Goal: Task Accomplishment & Management: Use online tool/utility

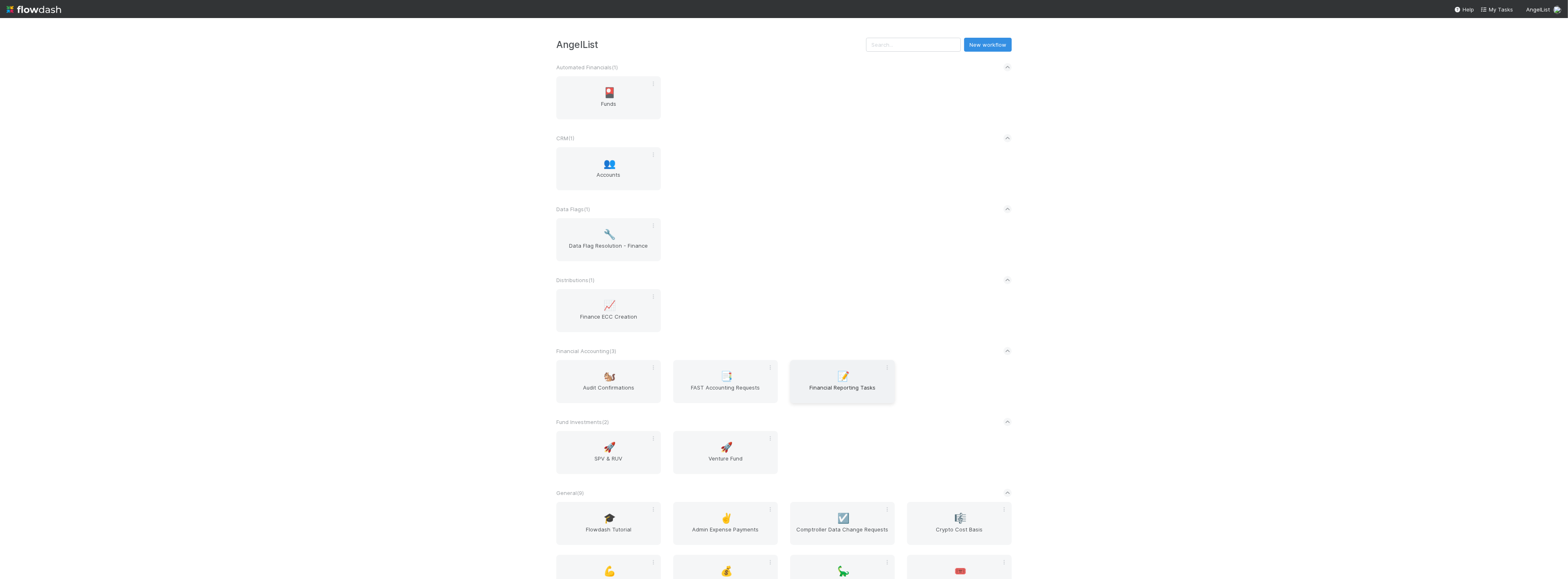
click at [811, 396] on span "Financial Reporting Tasks" at bounding box center [842, 391] width 98 height 16
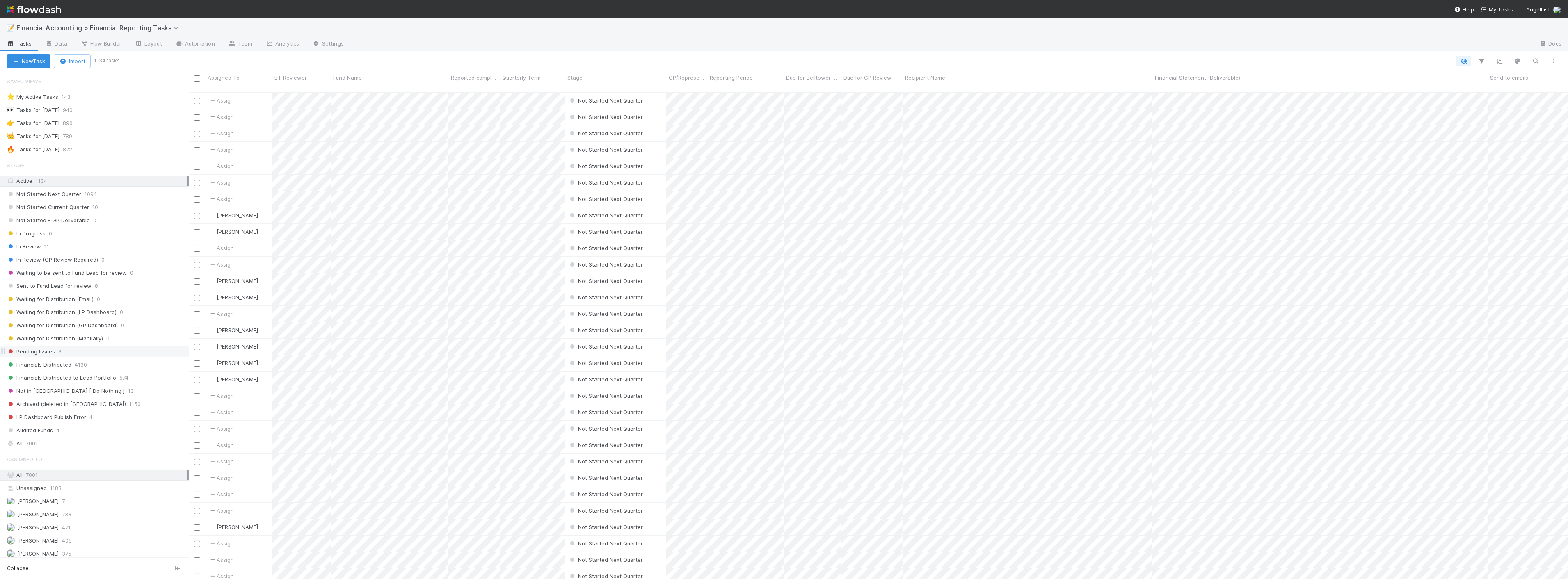
click at [32, 355] on span "Pending Issues" at bounding box center [31, 352] width 48 height 10
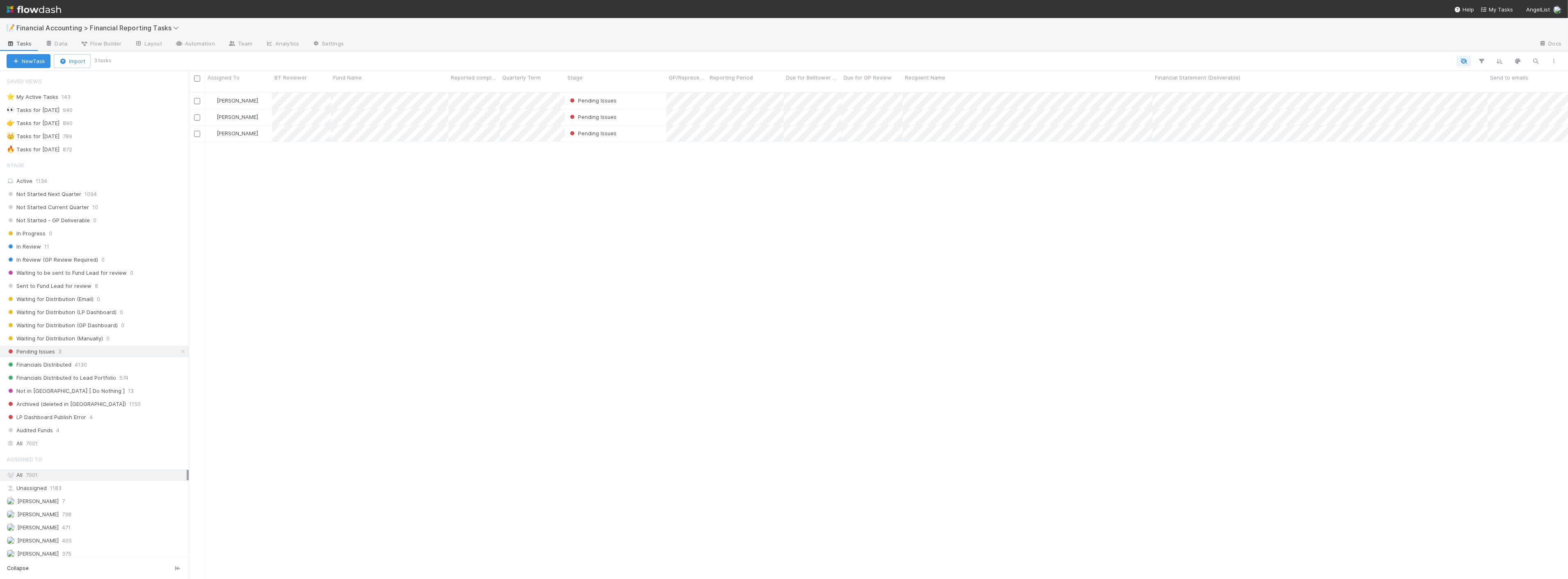
scroll to position [487, 1372]
click at [60, 286] on span "Sent to Fund Lead for review" at bounding box center [49, 286] width 85 height 10
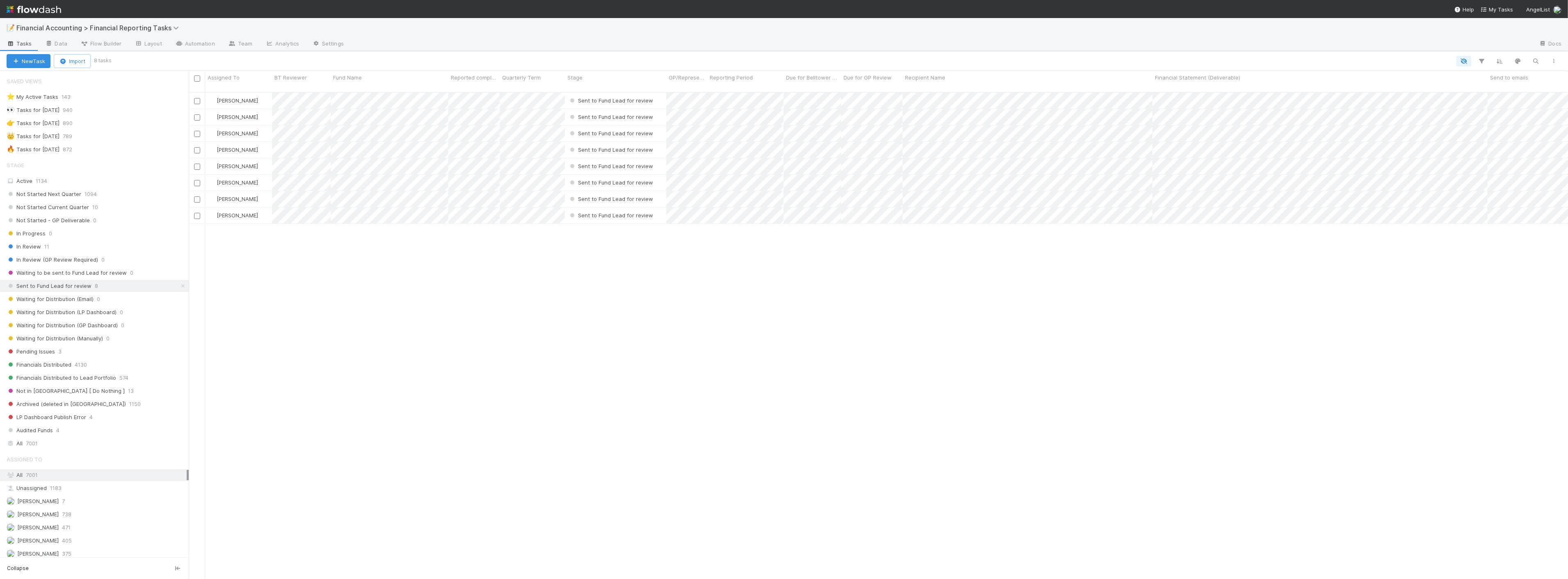
scroll to position [487, 1372]
click at [58, 248] on div "In Review 11" at bounding box center [98, 247] width 182 height 10
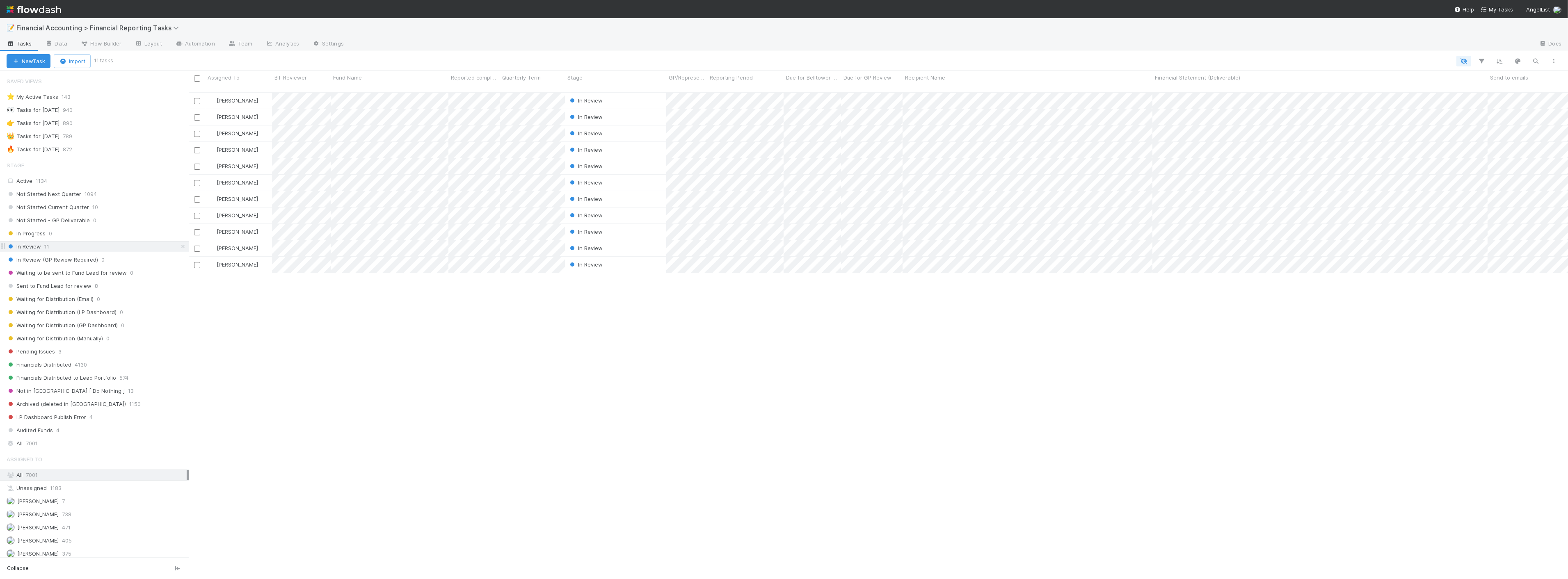
scroll to position [487, 1372]
click at [294, 415] on div "[PERSON_NAME] In Review [DATE] 12:45:23 PM [DATE] 5:37:56 PM 0 0 0 [PERSON_NAME…" at bounding box center [878, 339] width 1379 height 493
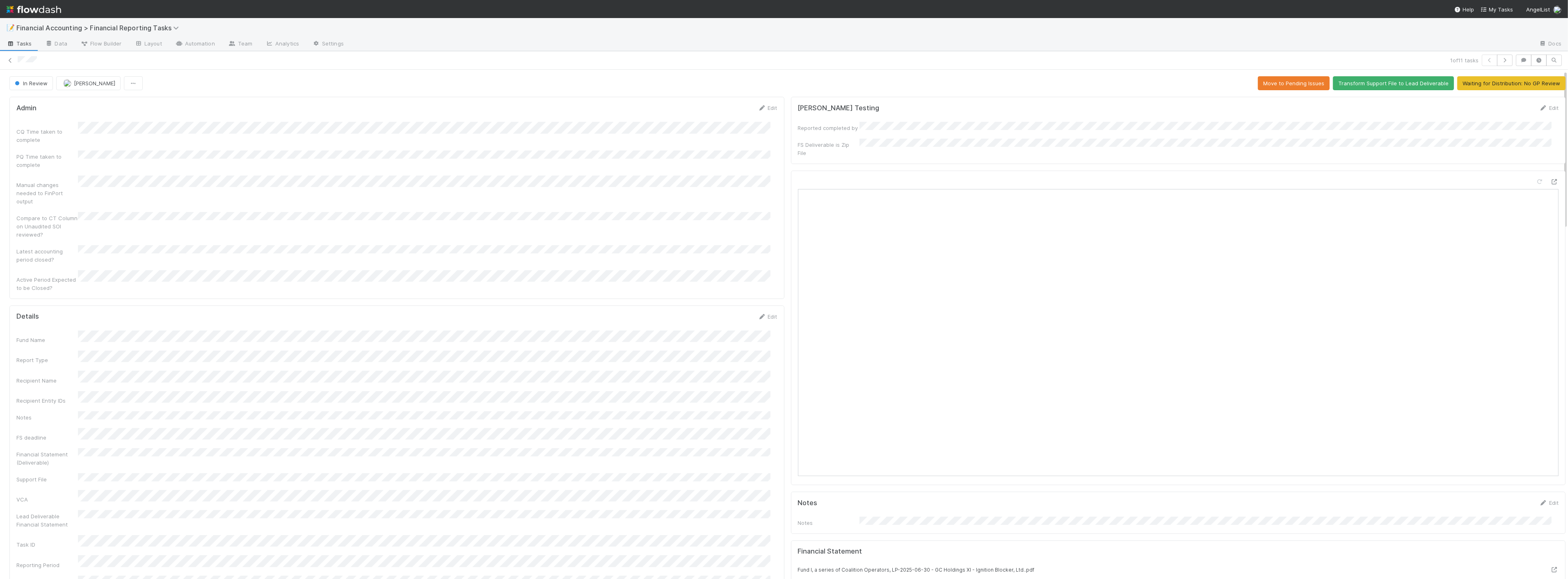
scroll to position [45, 0]
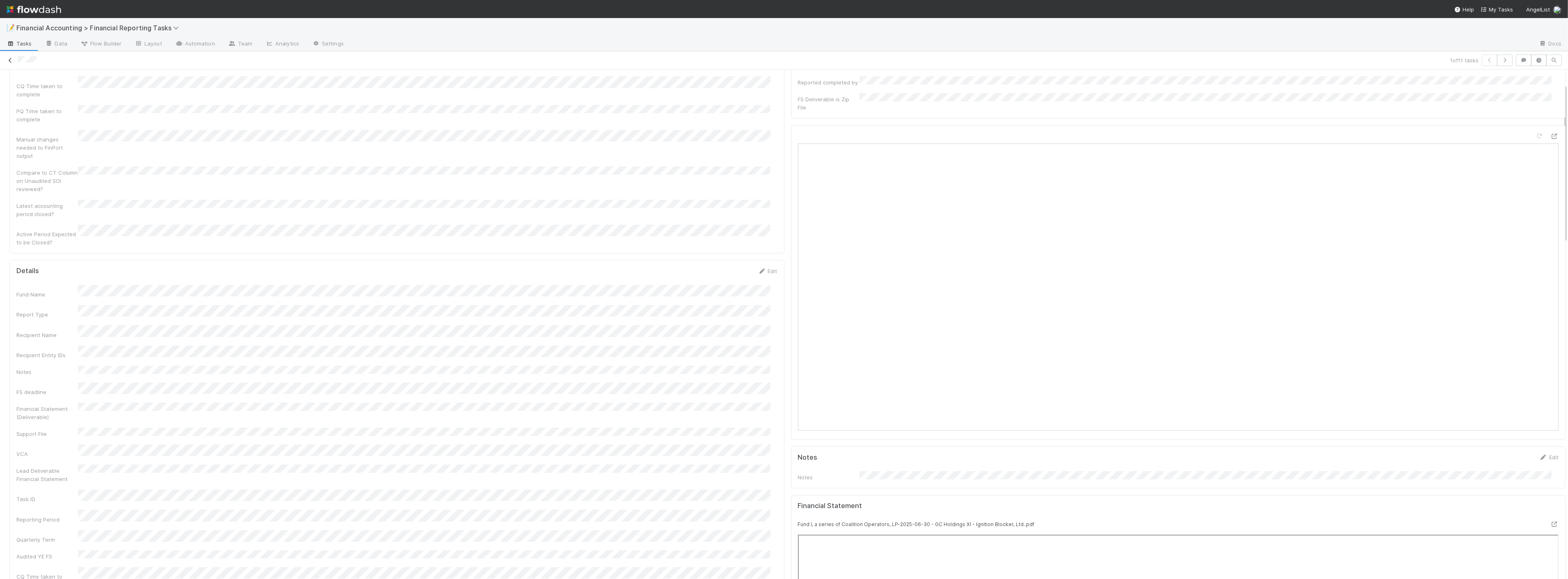
click at [13, 60] on icon at bounding box center [10, 60] width 8 height 5
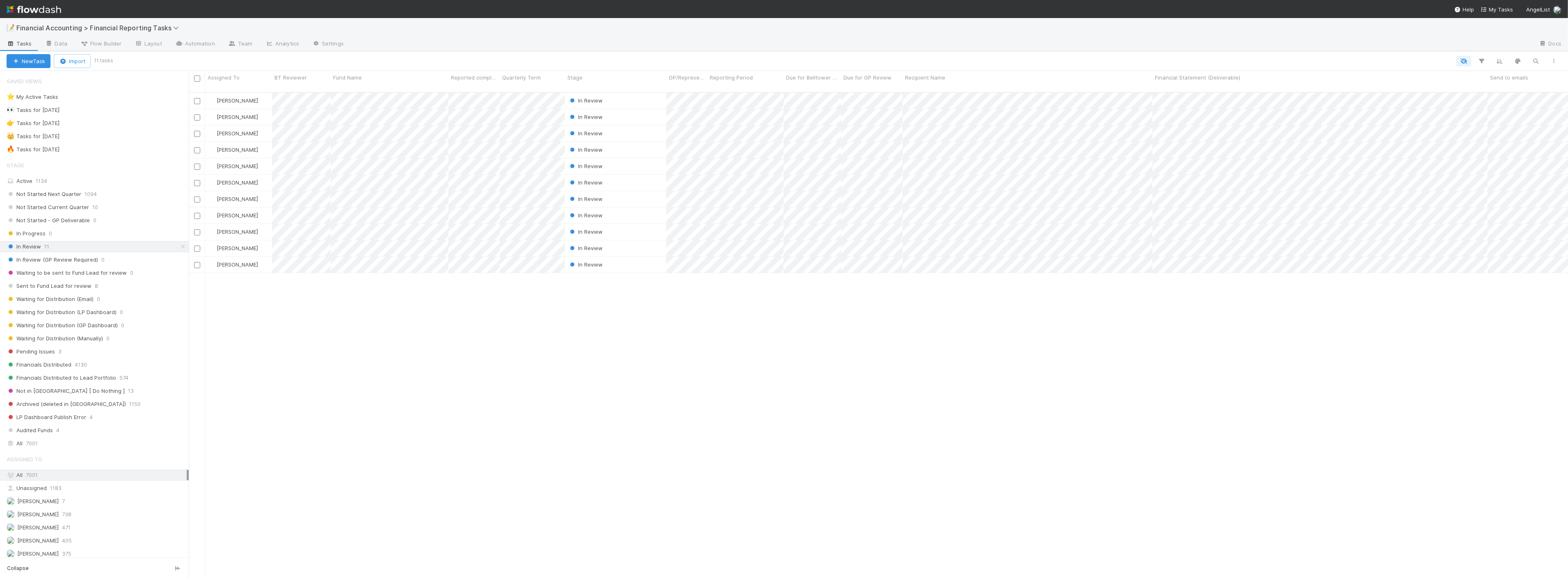
scroll to position [487, 1372]
drag, startPoint x: 348, startPoint y: 408, endPoint x: 347, endPoint y: 404, distance: 4.1
click at [348, 408] on div "[PERSON_NAME] In Review [DATE] 12:45:23 PM [DATE] 5:37:56 PM 0 0 0 [PERSON_NAME…" at bounding box center [878, 339] width 1379 height 493
click at [376, 342] on div "[PERSON_NAME] In Review [DATE] 12:45:23 PM [DATE] 5:37:56 PM 0 0 0 [PERSON_NAME…" at bounding box center [878, 339] width 1379 height 493
click at [452, 368] on div "[PERSON_NAME] In Review [DATE] 12:45:23 PM [DATE] 5:37:56 PM 0 0 0 [PERSON_NAME…" at bounding box center [878, 339] width 1379 height 493
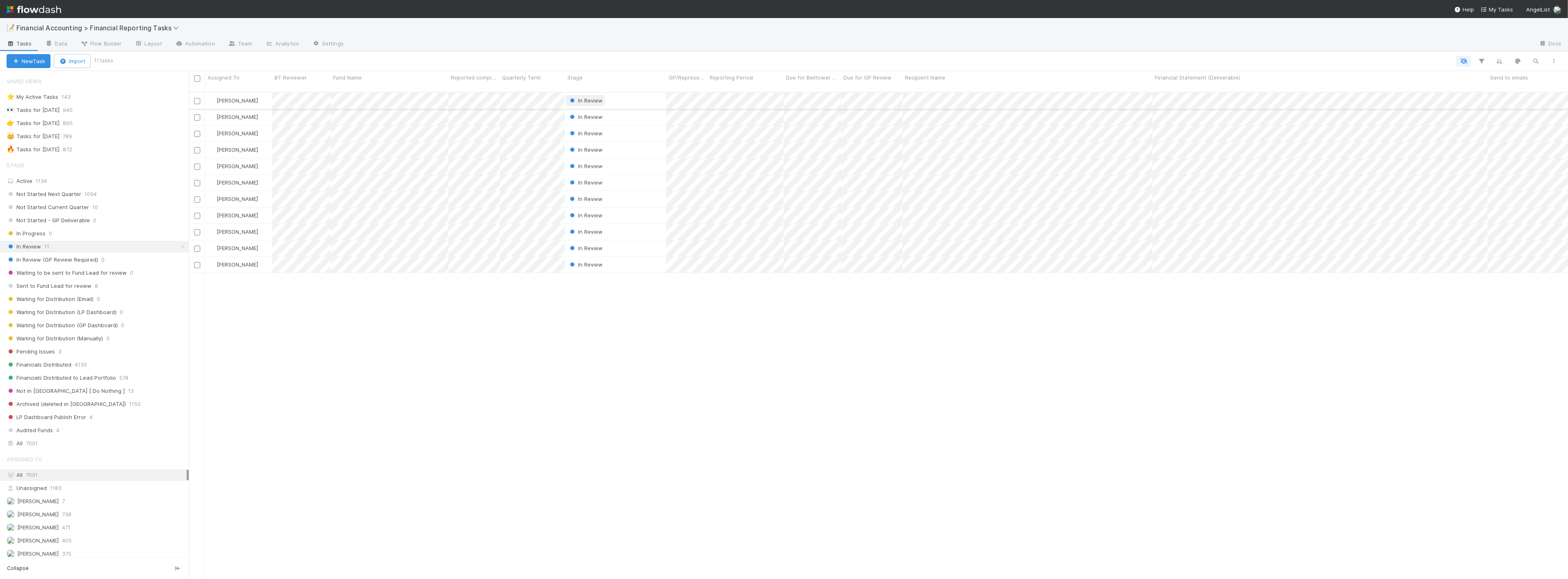
click at [579, 97] on span "In Review" at bounding box center [585, 101] width 34 height 6
click at [545, 59] on div at bounding box center [784, 289] width 1568 height 579
click at [475, 313] on div "[PERSON_NAME] In Review [DATE] 12:45:23 PM [DATE] 5:37:56 PM 0 0 0 [PERSON_NAME…" at bounding box center [878, 339] width 1379 height 493
click at [85, 289] on span "Sent to Fund Lead for review" at bounding box center [49, 286] width 85 height 10
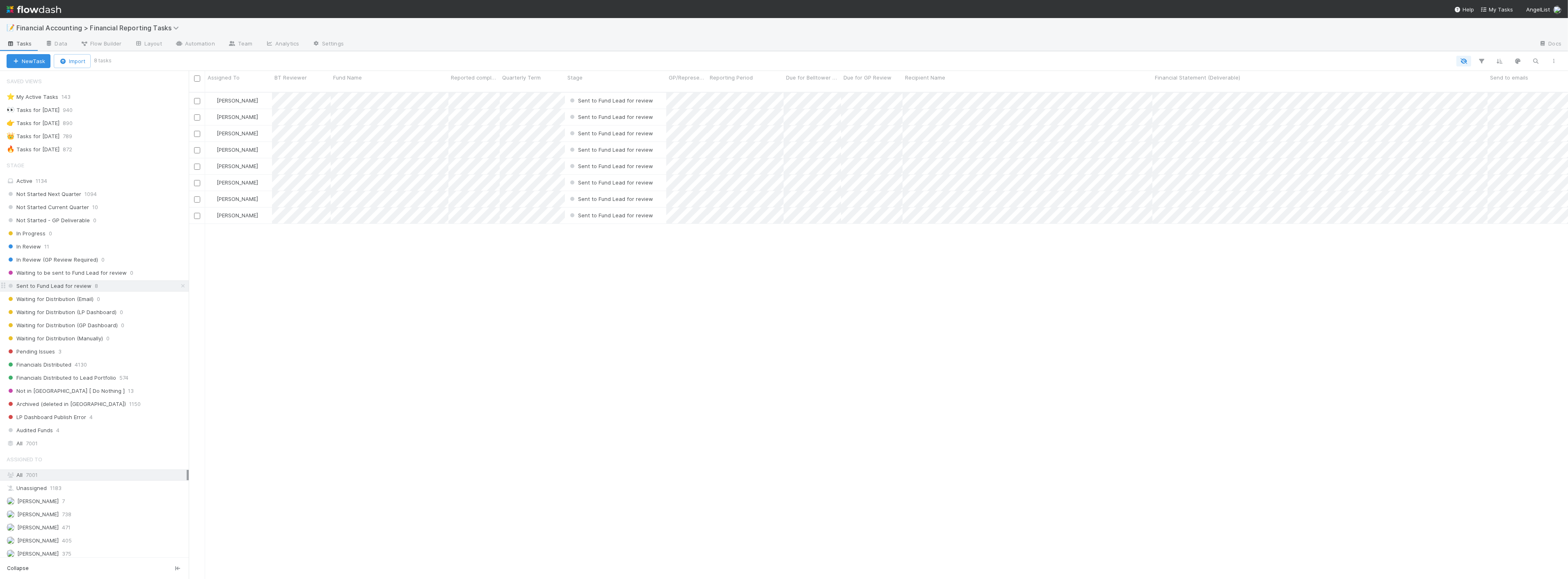
scroll to position [487, 1372]
click at [625, 196] on span "Sent to Fund Lead for review" at bounding box center [610, 199] width 85 height 6
click at [378, 272] on div at bounding box center [784, 289] width 1568 height 579
click at [668, 293] on div at bounding box center [784, 289] width 1568 height 579
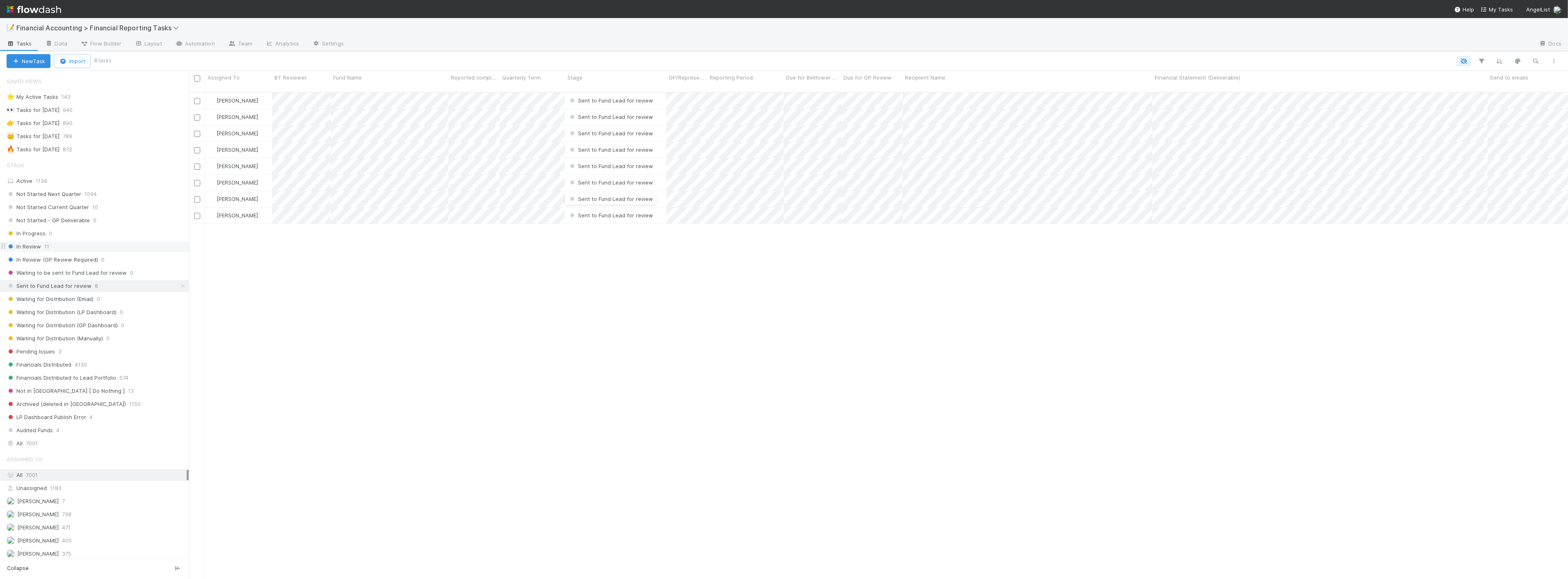
click at [70, 247] on div "In Review 11" at bounding box center [98, 247] width 182 height 10
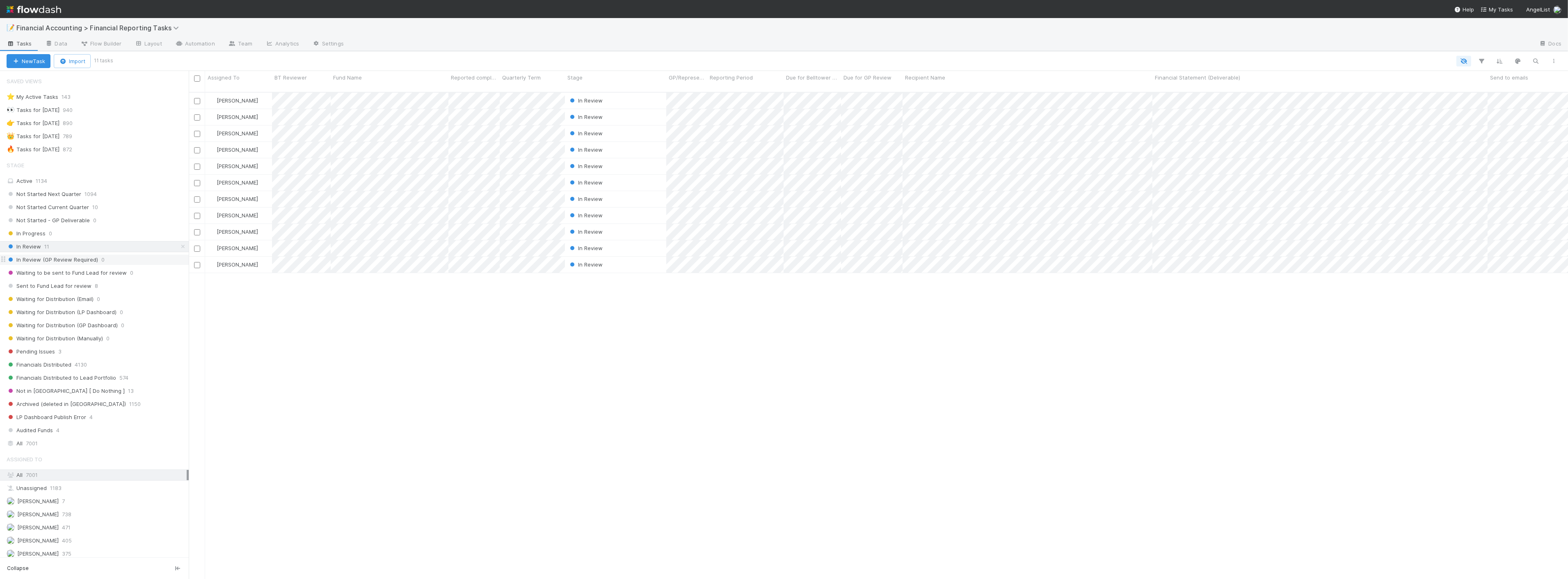
scroll to position [487, 1372]
click at [415, 307] on div "[PERSON_NAME] In Review [DATE] 12:45:23 PM [DATE] 5:37:56 PM 0 0 0 [PERSON_NAME…" at bounding box center [878, 339] width 1379 height 493
click at [408, 321] on div "[PERSON_NAME] In Review [DATE] 12:45:23 PM [DATE] 5:37:56 PM 0 0 0 [PERSON_NAME…" at bounding box center [878, 339] width 1379 height 493
click at [1485, 58] on icon "button" at bounding box center [1482, 60] width 8 height 7
click at [1318, 88] on button "Add Filter" at bounding box center [1355, 85] width 246 height 12
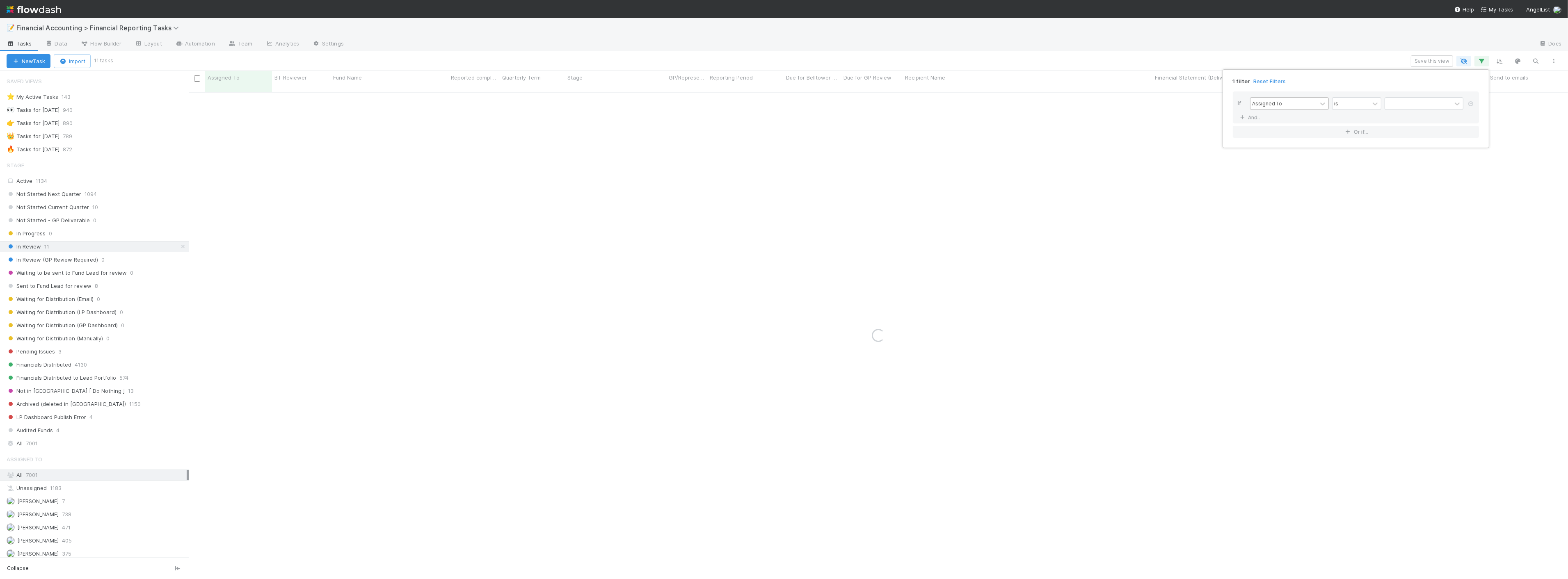
click at [1280, 101] on div "Assigned To" at bounding box center [1267, 103] width 30 height 7
click at [1284, 167] on div "Fund Name" at bounding box center [1289, 164] width 79 height 14
click at [1394, 105] on input "text" at bounding box center [1424, 103] width 79 height 12
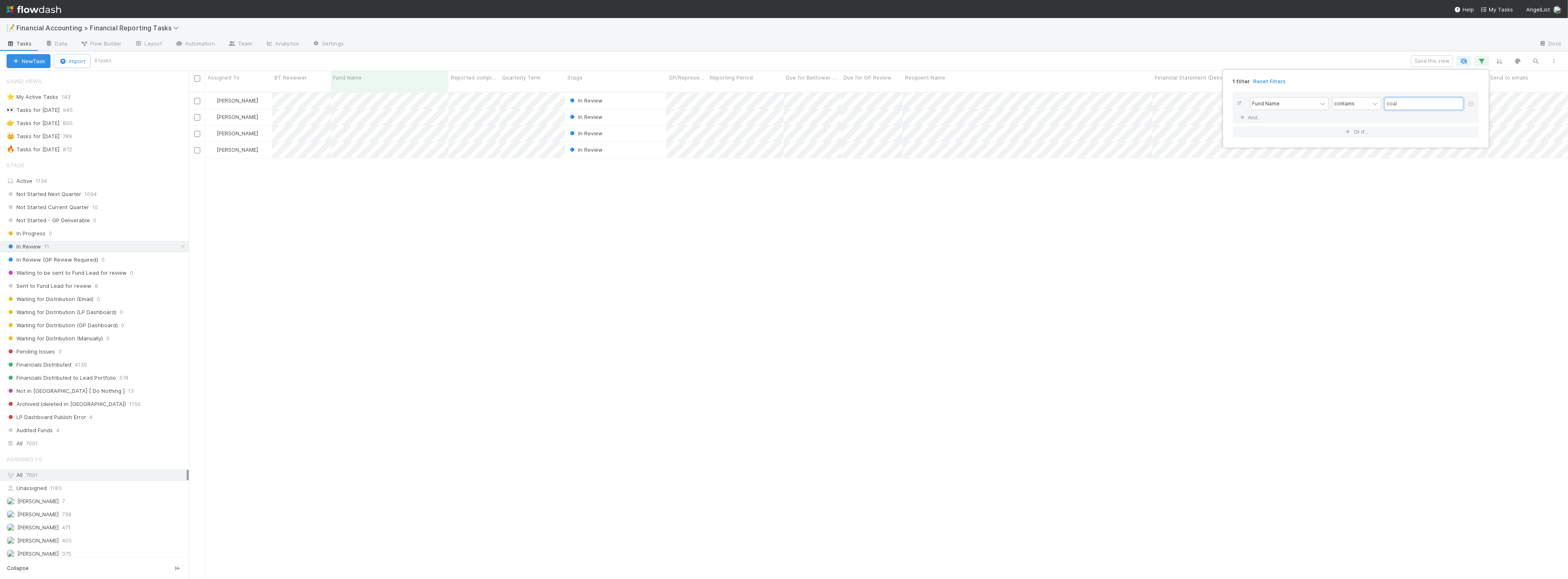
scroll to position [487, 1372]
type input "coal"
click at [504, 19] on div "1 filter Reset Filters If Fund Name contains coal And.. Or if..." at bounding box center [784, 289] width 1568 height 579
click at [330, 199] on div "[PERSON_NAME] In Review [DATE] 12:45:23 PM [DATE] 5:37:56 PM 0 0 0 [PERSON_NAME…" at bounding box center [878, 339] width 1379 height 493
click at [312, 303] on div "[PERSON_NAME] In Review [DATE] 12:45:23 PM [DATE] 5:37:56 PM 0 0 0 [PERSON_NAME…" at bounding box center [878, 339] width 1379 height 493
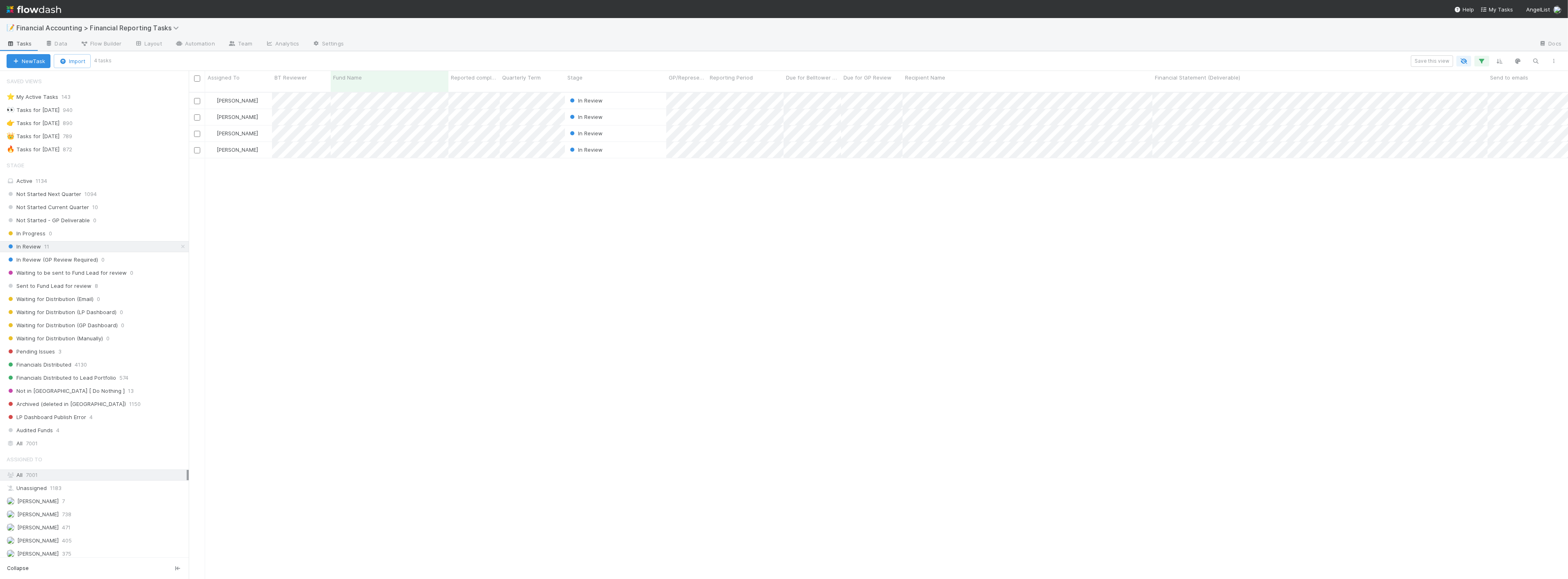
click at [317, 257] on div "[PERSON_NAME] In Review [DATE] 12:45:23 PM [DATE] 5:37:56 PM 0 0 0 [PERSON_NAME…" at bounding box center [878, 339] width 1379 height 493
click at [534, 96] on div "In Review" at bounding box center [540, 100] width 34 height 8
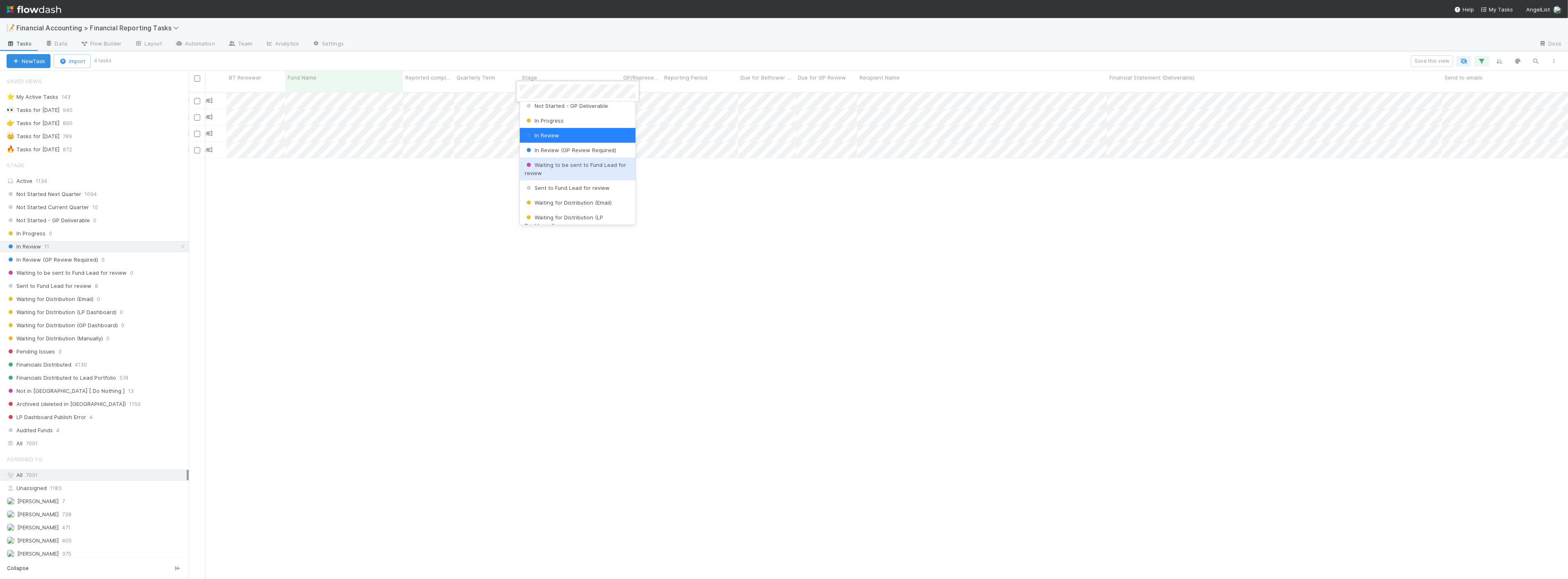
scroll to position [91, 0]
click at [599, 166] on div "Waiting for Distribution (LP Dashboard)" at bounding box center [577, 164] width 116 height 23
click at [547, 130] on span "In Review" at bounding box center [540, 133] width 34 height 6
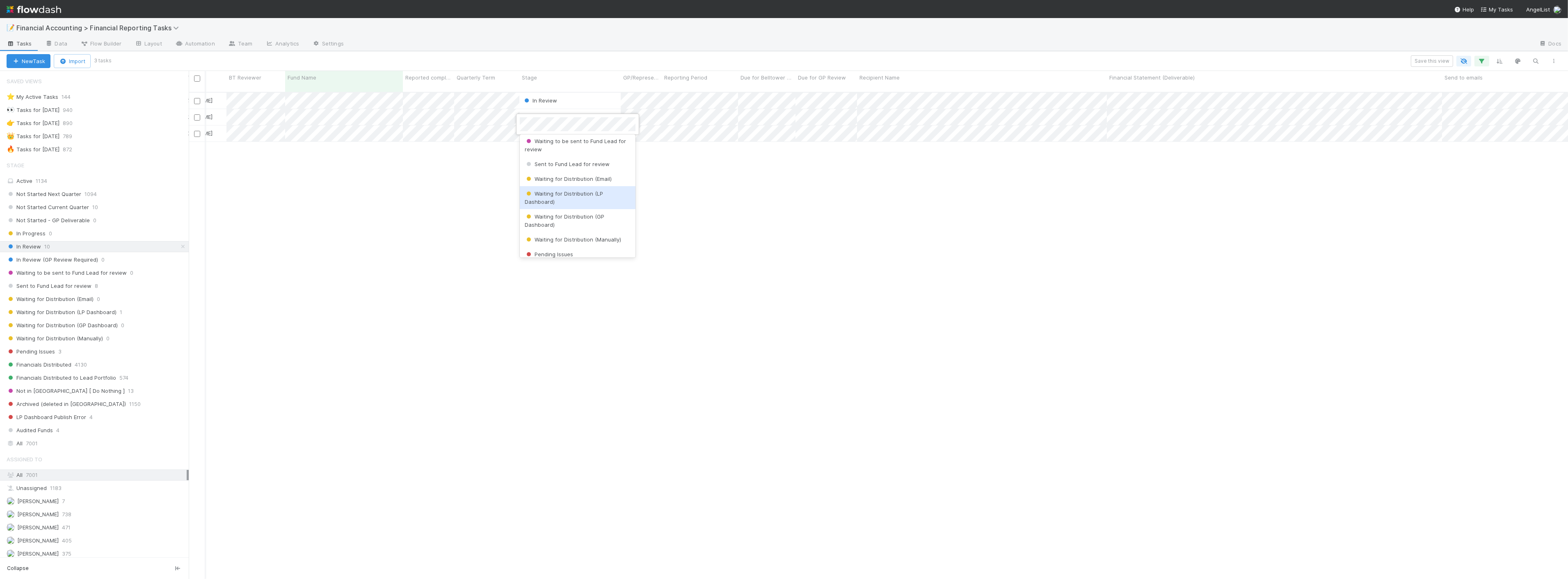
click at [599, 197] on div "Waiting for Distribution (LP Dashboard)" at bounding box center [577, 197] width 116 height 23
click at [549, 113] on div "In Review" at bounding box center [540, 117] width 34 height 8
click at [575, 179] on div "Waiting for Distribution (LP Dashboard)" at bounding box center [577, 181] width 116 height 23
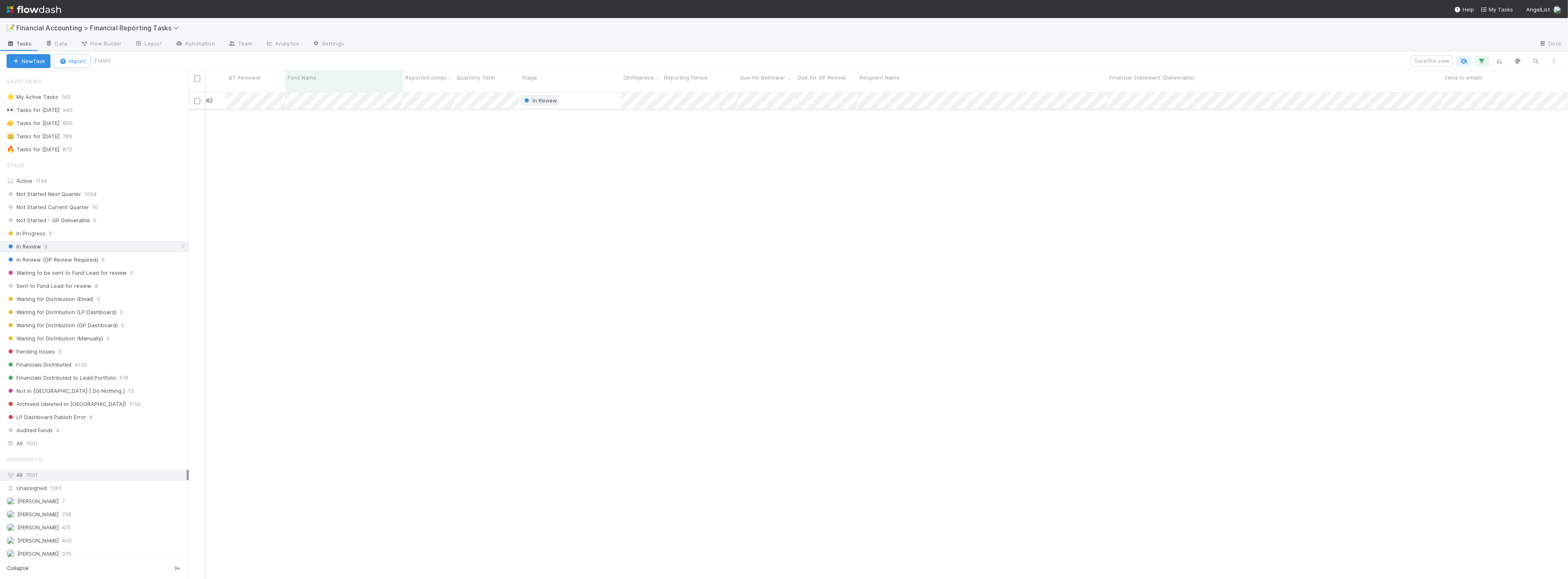
click at [544, 97] on span "In Review" at bounding box center [540, 101] width 34 height 6
click at [580, 144] on span "Waiting for Distribution (Email)" at bounding box center [568, 146] width 87 height 6
click at [95, 284] on span "8" at bounding box center [96, 286] width 3 height 10
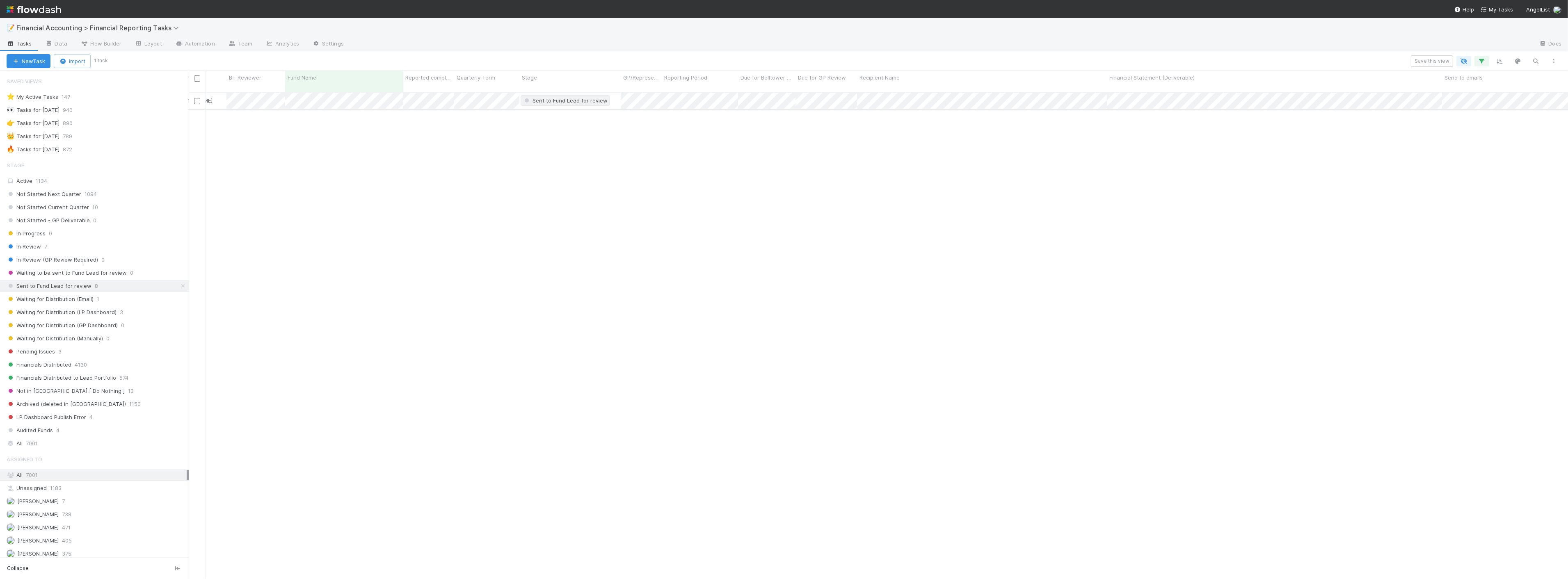
click at [542, 97] on span "Sent to Fund Lead for review" at bounding box center [565, 101] width 85 height 6
click at [585, 178] on div "Waiting for Distribution (GP Dashboard)" at bounding box center [577, 177] width 116 height 23
click at [657, 226] on div "[PERSON_NAME] Sent to Fund Lead for review [DATE] 1:02:41 AM [DATE] 11:33:21 AM…" at bounding box center [878, 339] width 1379 height 493
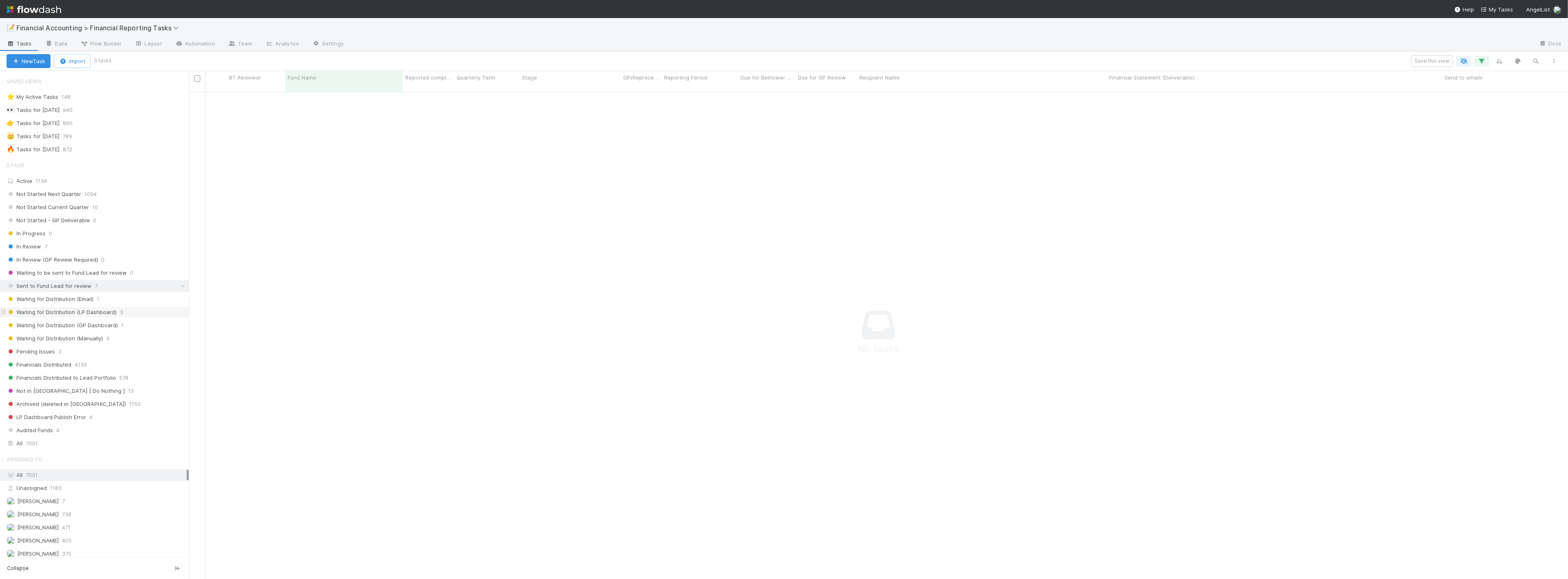
click at [113, 313] on span "Waiting for Distribution (LP Dashboard)" at bounding box center [61, 313] width 110 height 10
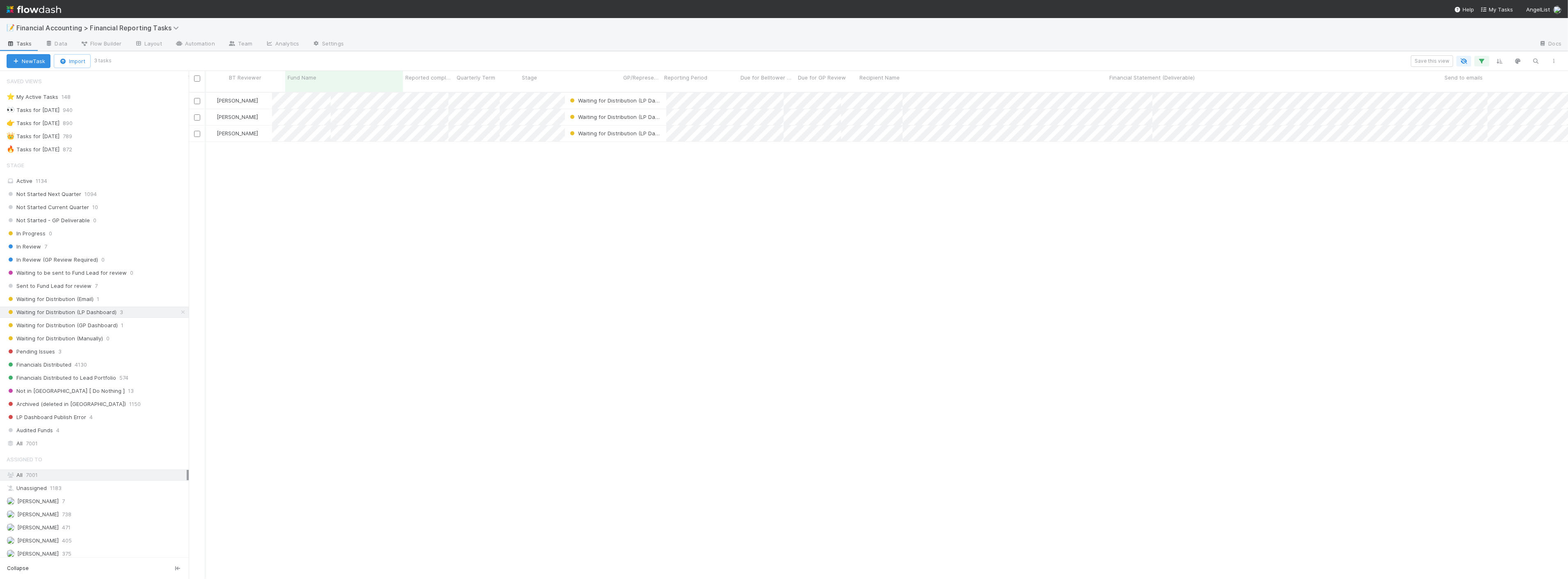
scroll to position [487, 1372]
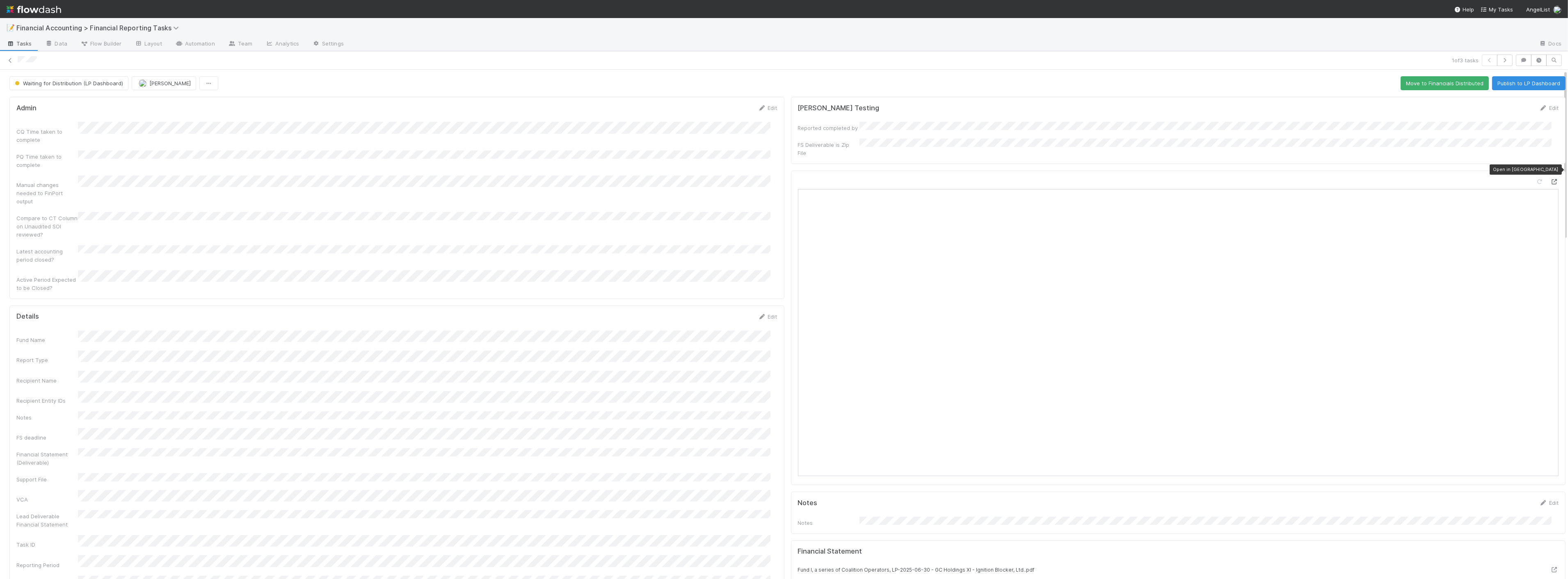
click at [1550, 179] on icon at bounding box center [1554, 182] width 8 height 5
click at [1492, 81] on button "Publish to LP Dashboard" at bounding box center [1528, 83] width 73 height 14
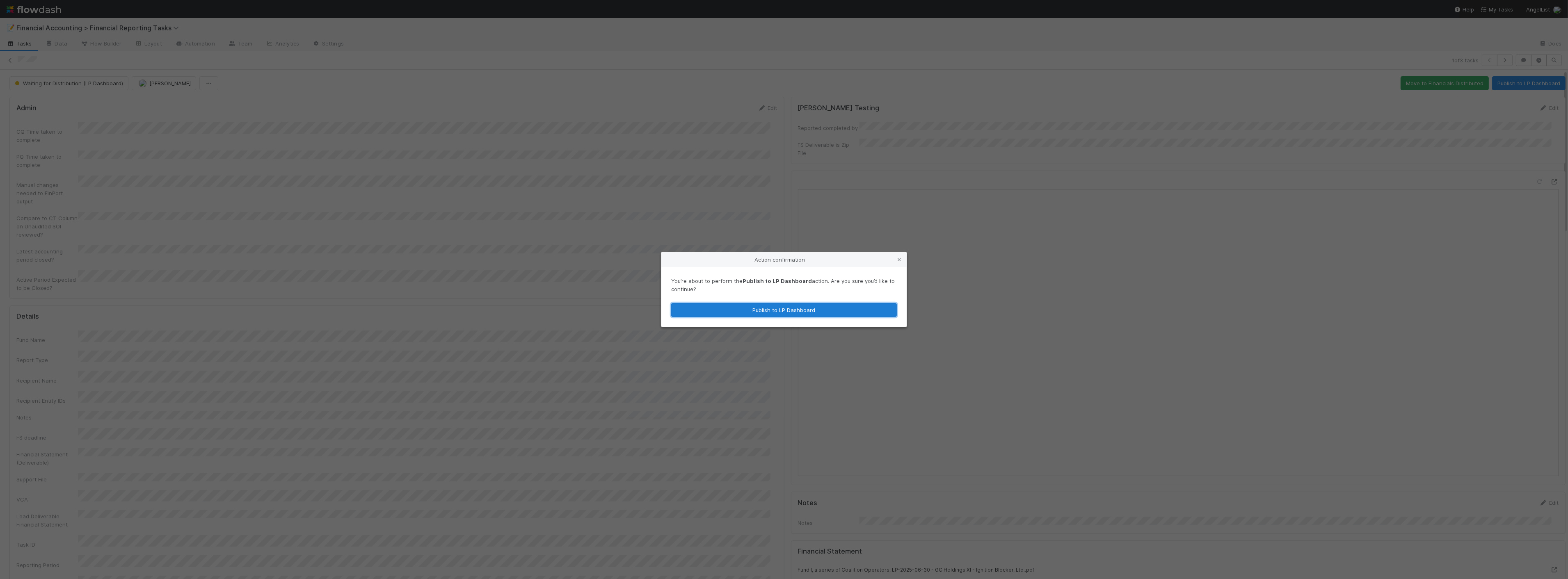
click at [807, 307] on button "Publish to LP Dashboard" at bounding box center [783, 309] width 226 height 14
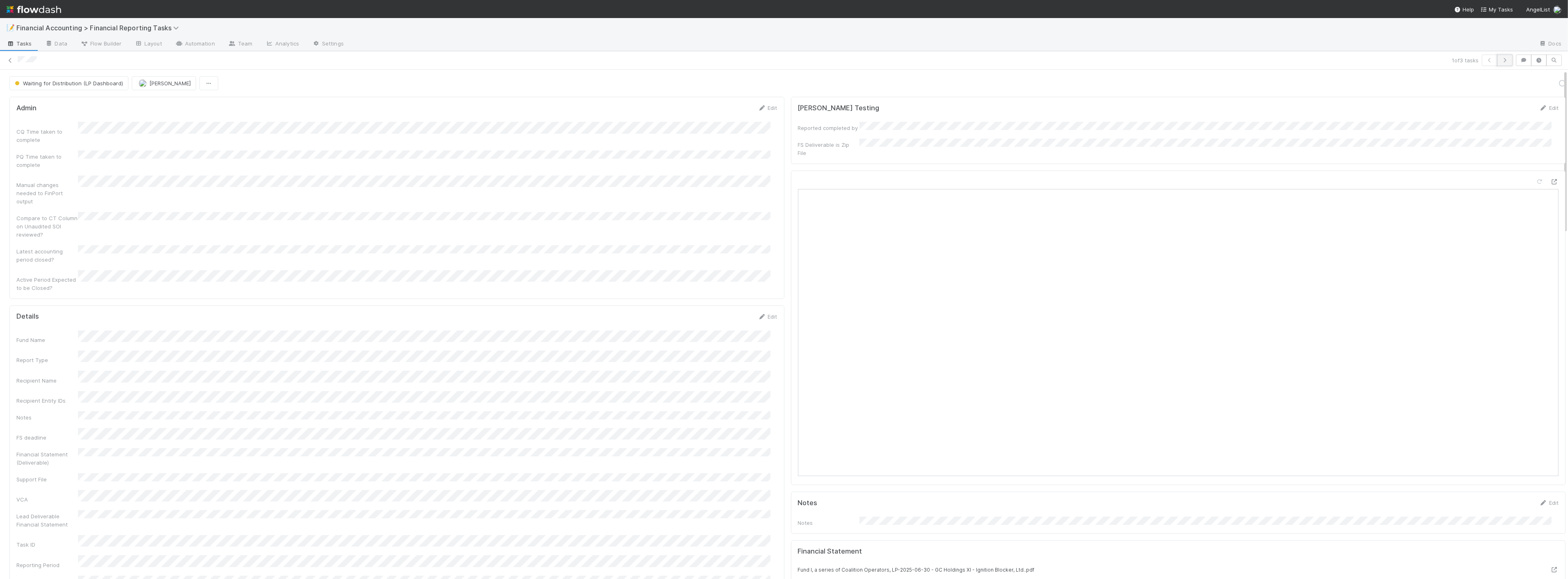
click at [1499, 58] on button "button" at bounding box center [1504, 60] width 16 height 12
click at [1512, 83] on button "Publish to LP Dashboard" at bounding box center [1528, 83] width 73 height 14
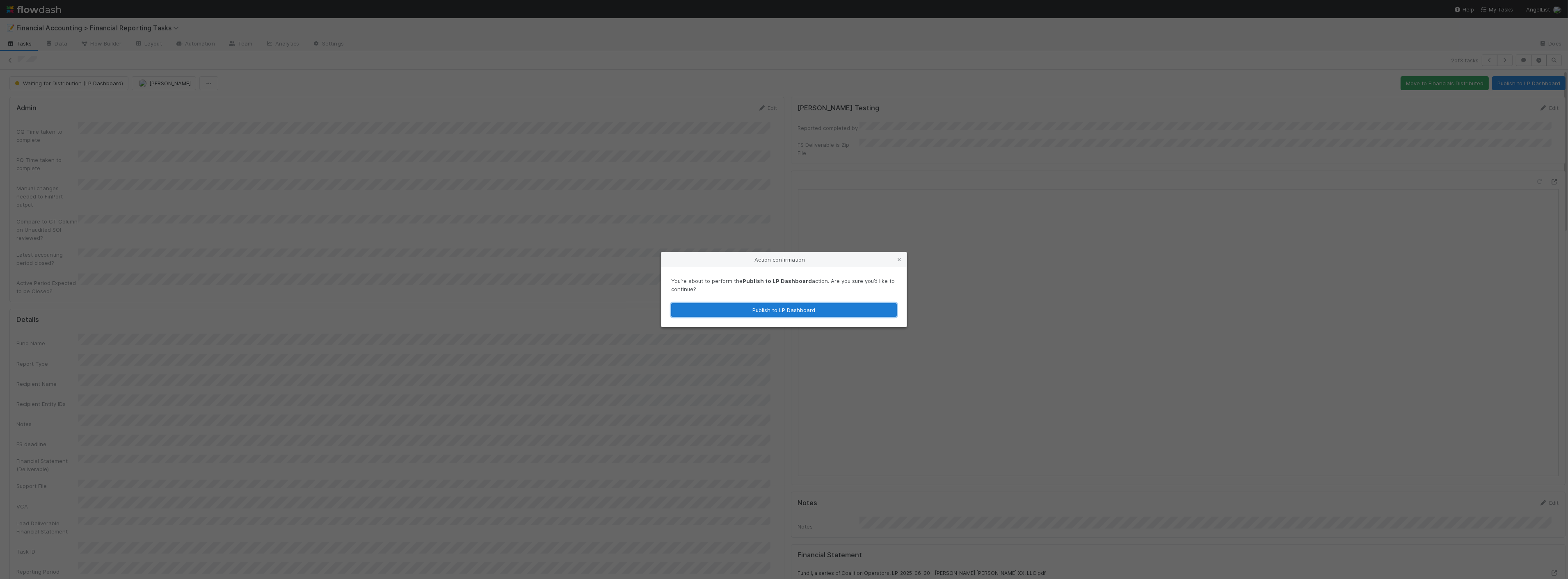
click at [809, 315] on button "Publish to LP Dashboard" at bounding box center [783, 309] width 226 height 14
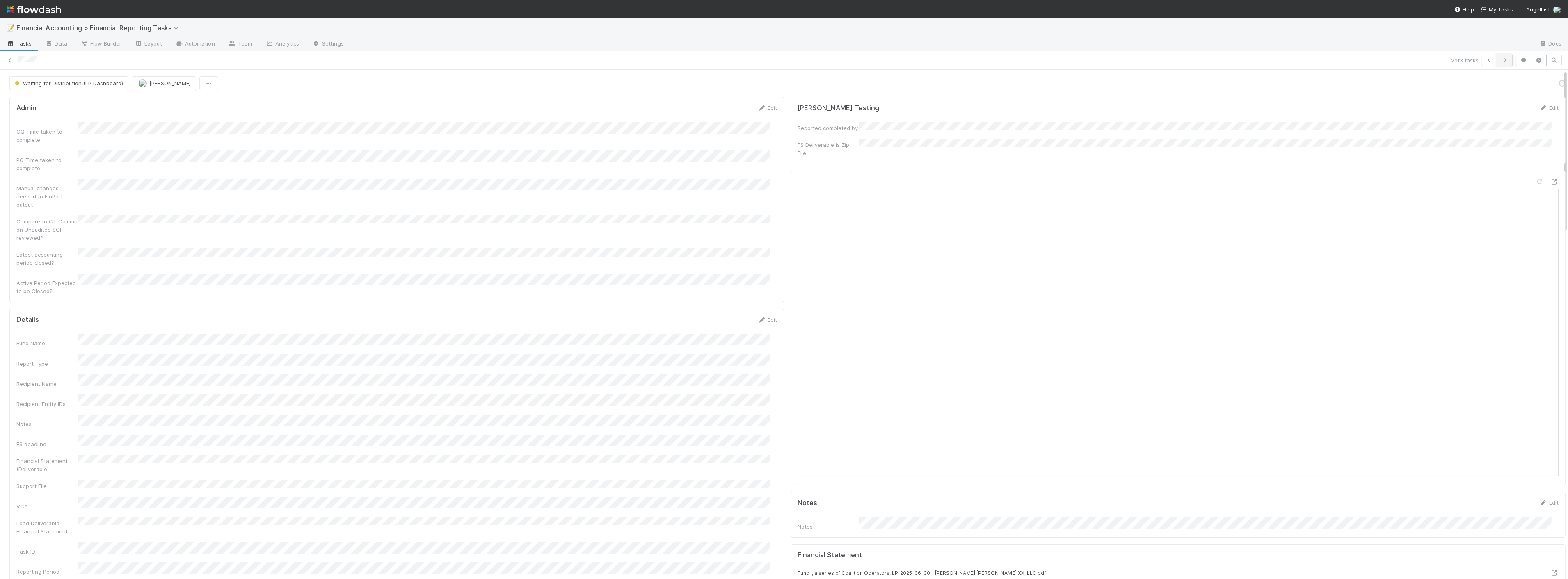
click at [1502, 60] on button "button" at bounding box center [1504, 60] width 16 height 12
click at [1515, 87] on button "Publish to LP Dashboard" at bounding box center [1528, 83] width 73 height 14
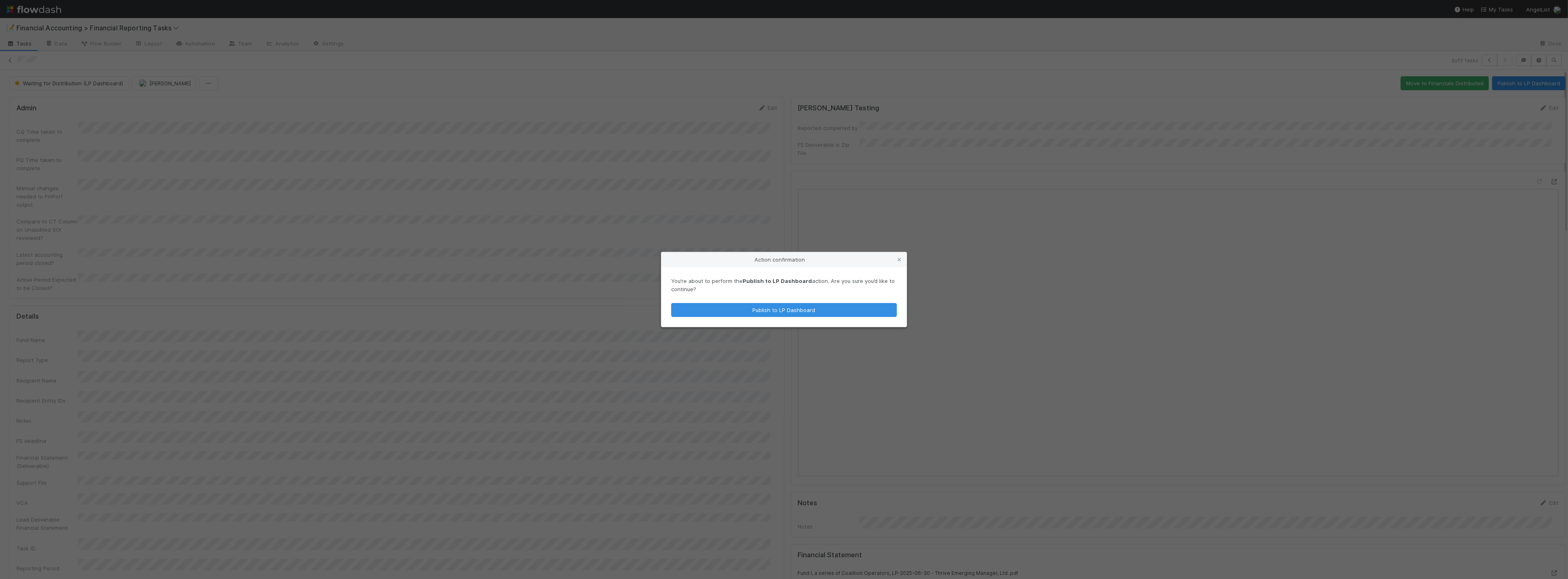
click at [748, 319] on div "You’re about to perform the Publish to LP Dashboard action. Are you sure you’d …" at bounding box center [783, 297] width 245 height 60
click at [742, 314] on button "Publish to LP Dashboard" at bounding box center [783, 309] width 226 height 14
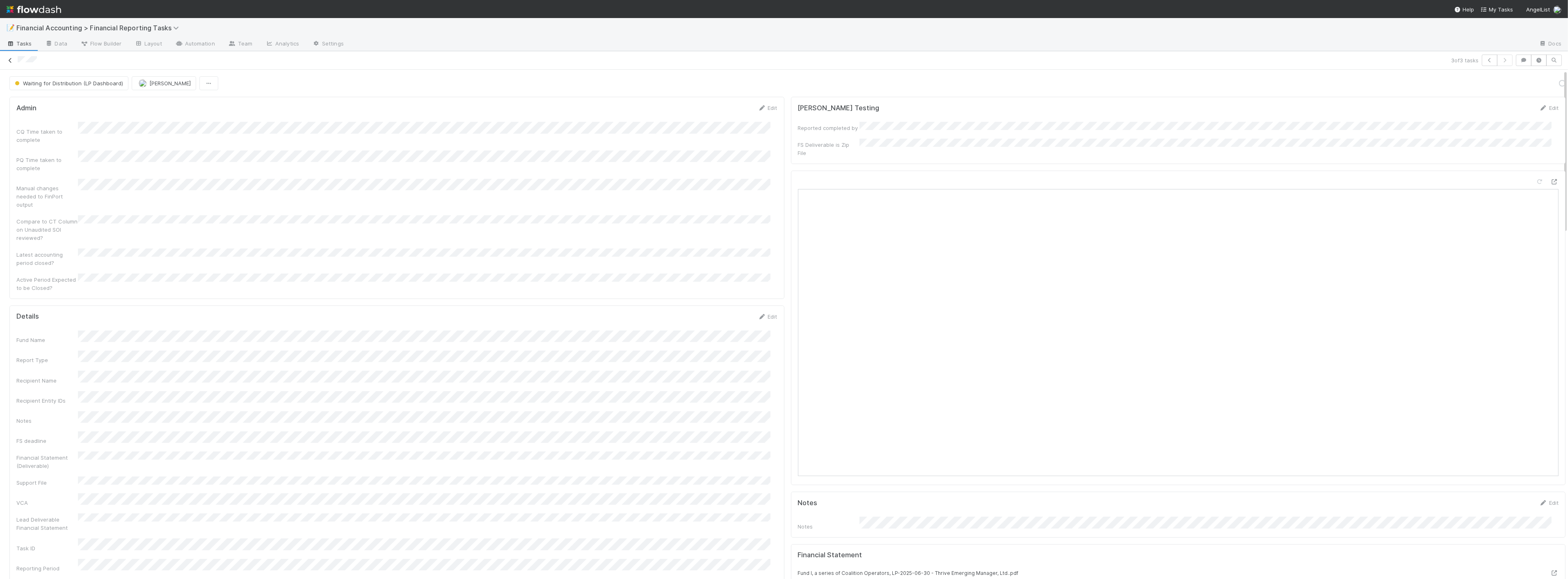
click at [8, 58] on icon at bounding box center [10, 60] width 8 height 5
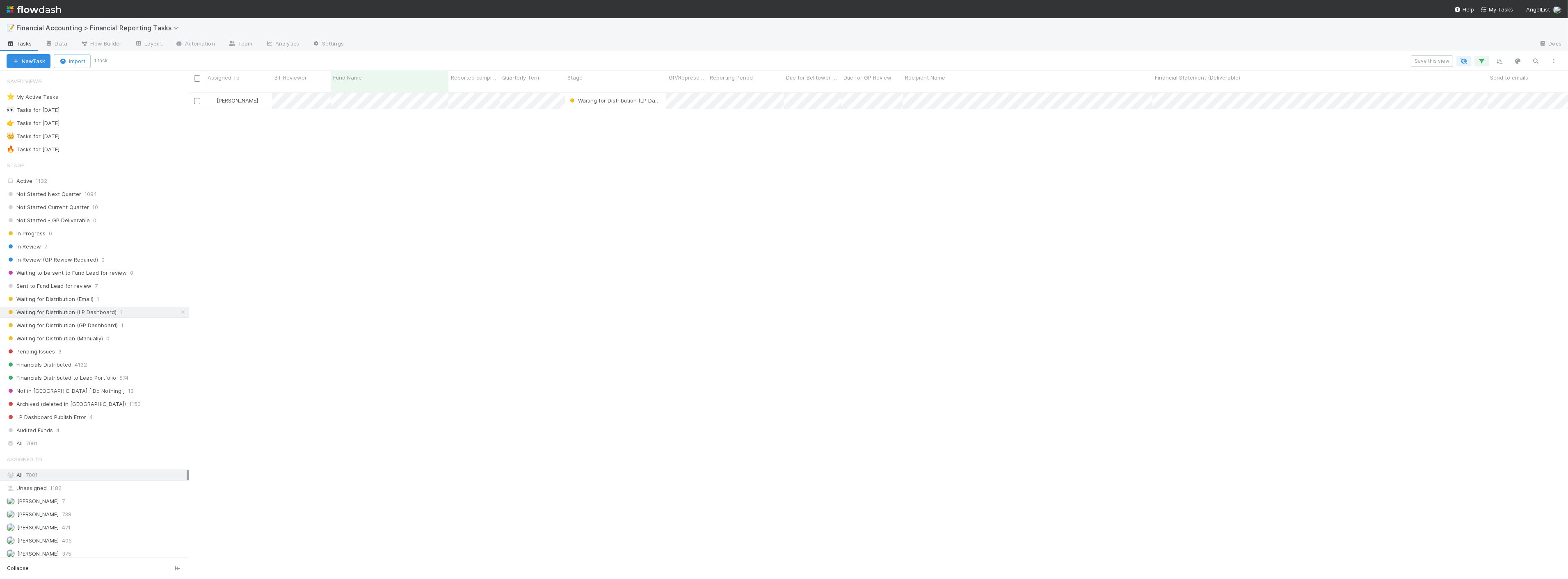
scroll to position [487, 1372]
click at [88, 300] on span "Waiting for Distribution (Email)" at bounding box center [50, 299] width 87 height 10
click at [107, 316] on span "Waiting for Distribution (LP Dashboard)" at bounding box center [61, 313] width 110 height 10
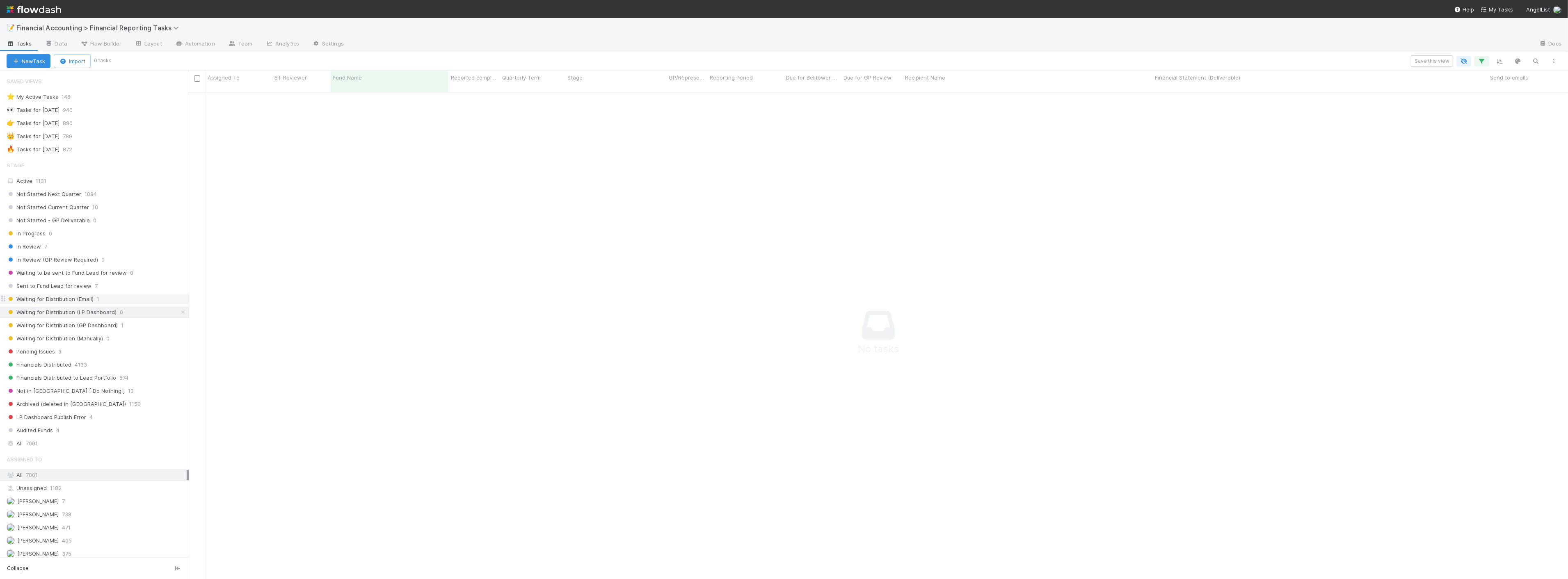
click at [90, 301] on span "Waiting for Distribution (Email)" at bounding box center [50, 299] width 87 height 10
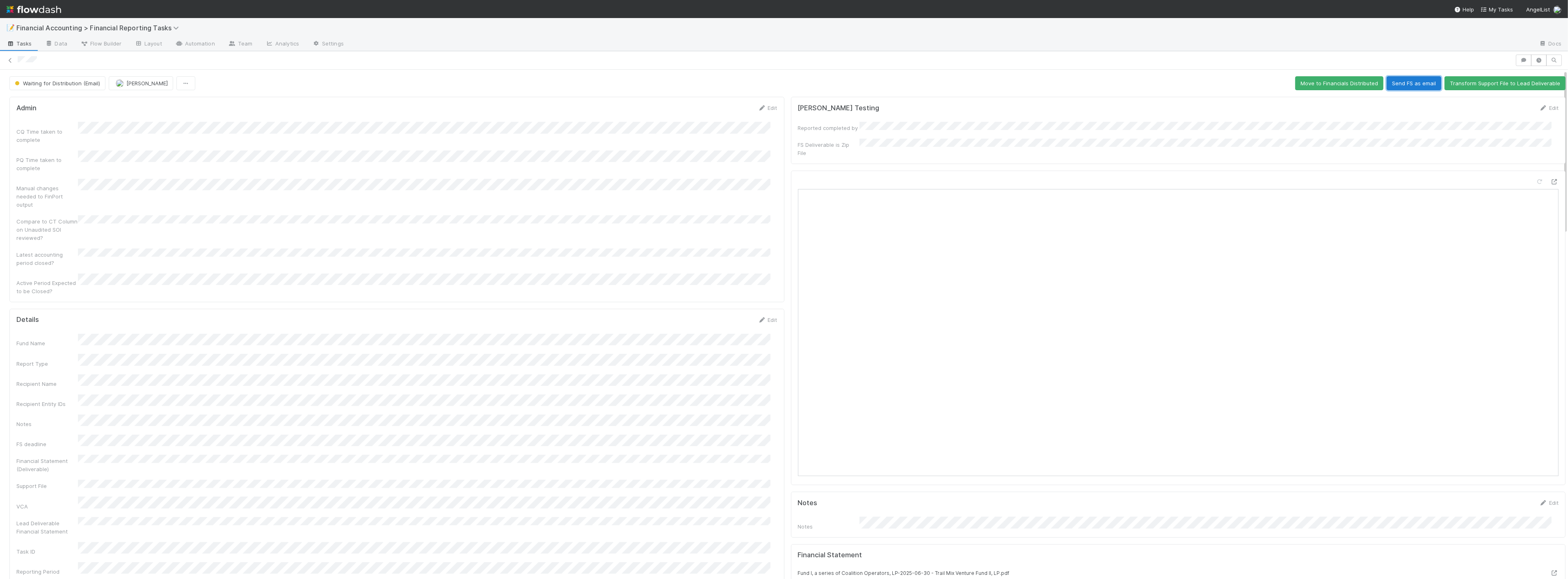
click at [1404, 78] on button "Send FS as email" at bounding box center [1414, 83] width 55 height 14
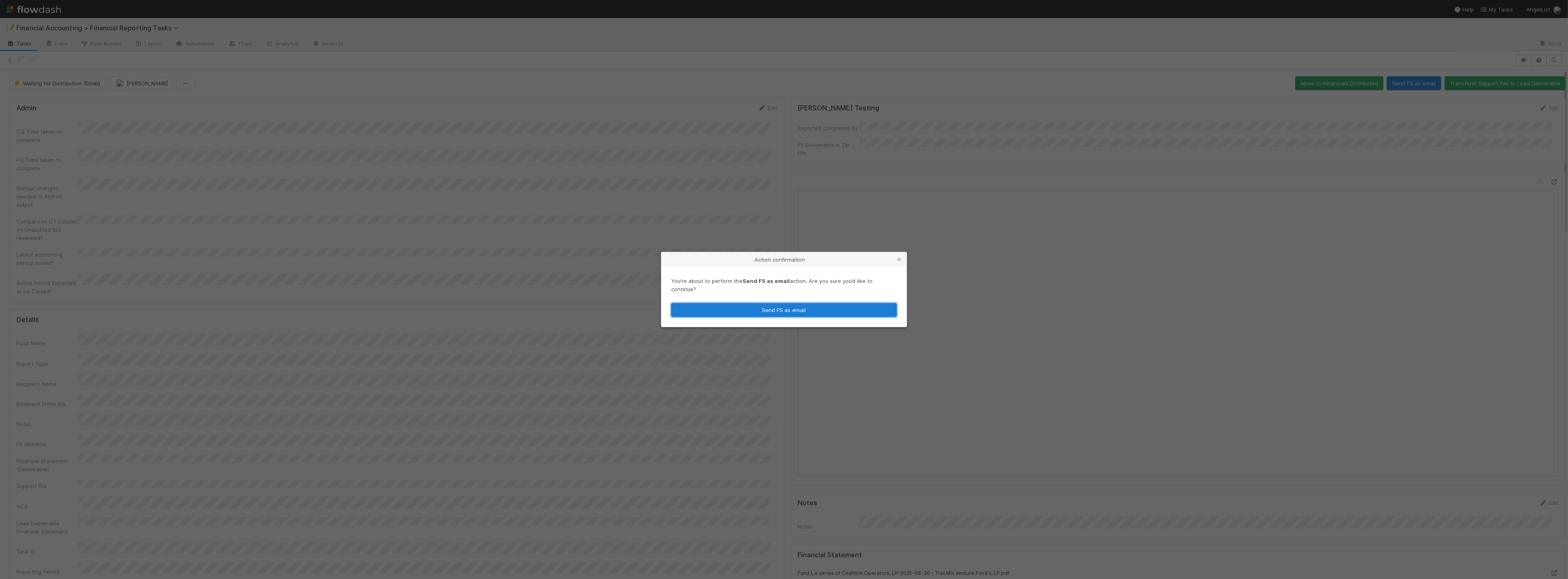
click at [839, 307] on button "Send FS as email" at bounding box center [783, 309] width 226 height 14
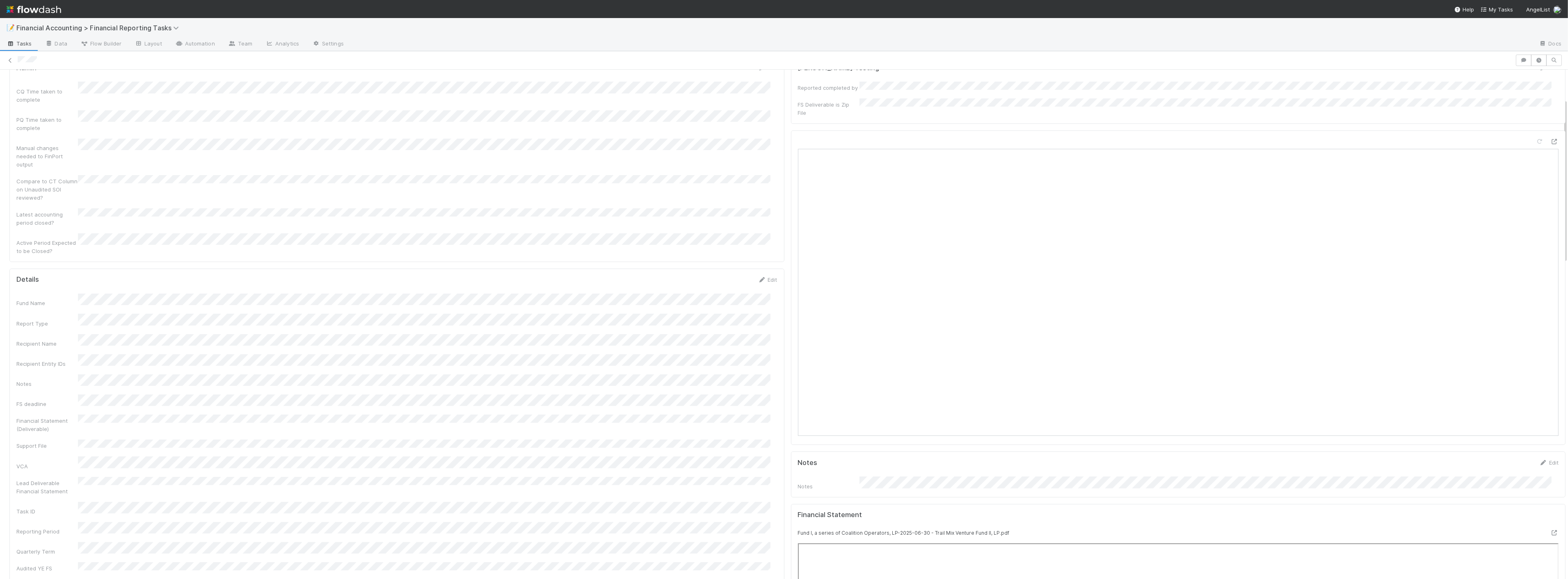
scroll to position [91, 0]
click at [9, 58] on icon at bounding box center [10, 60] width 8 height 5
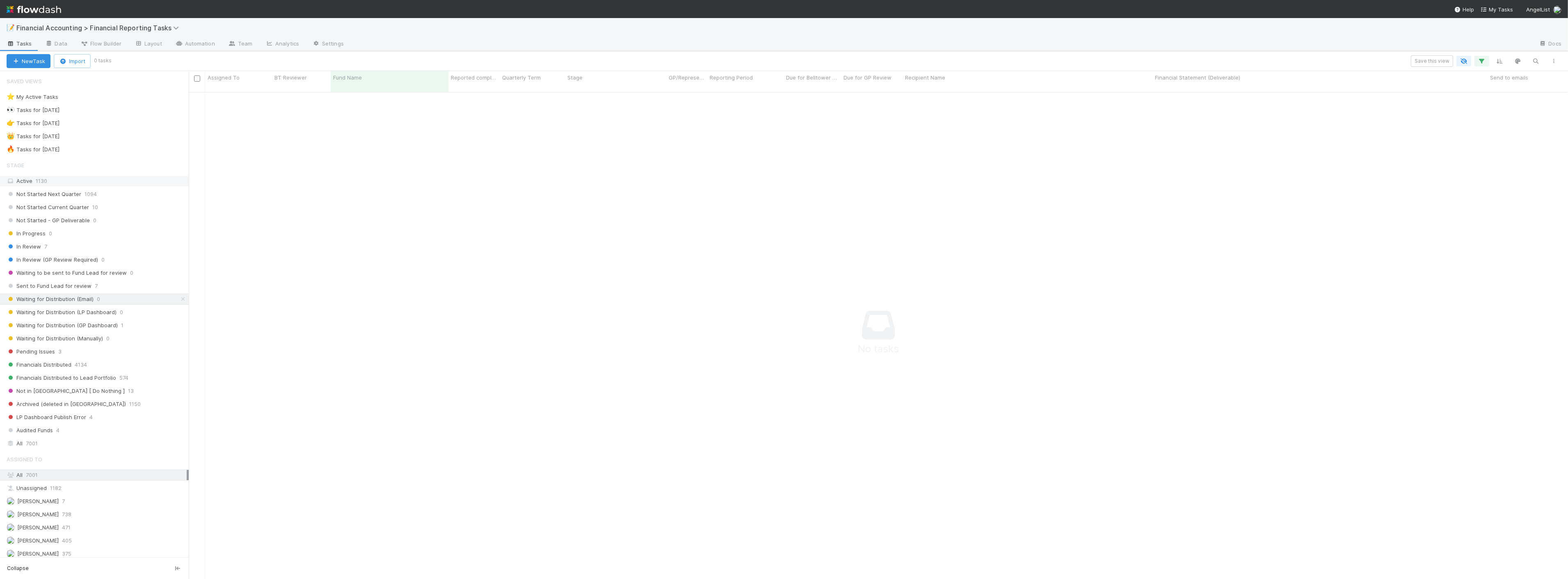
scroll to position [480, 1365]
click at [105, 323] on span "Waiting for Distribution (GP Dashboard)" at bounding box center [62, 326] width 111 height 10
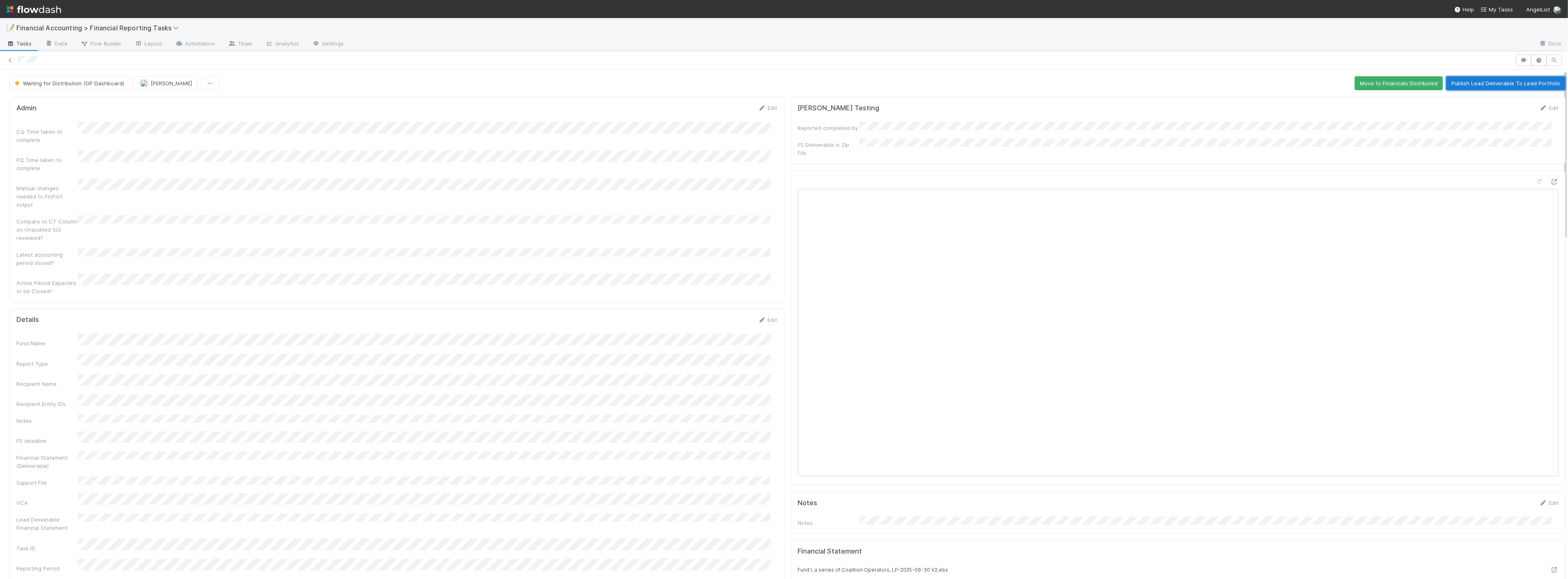
click at [1456, 83] on button "Publish Lead Deliverable To Lead Portfolio" at bounding box center [1506, 83] width 120 height 14
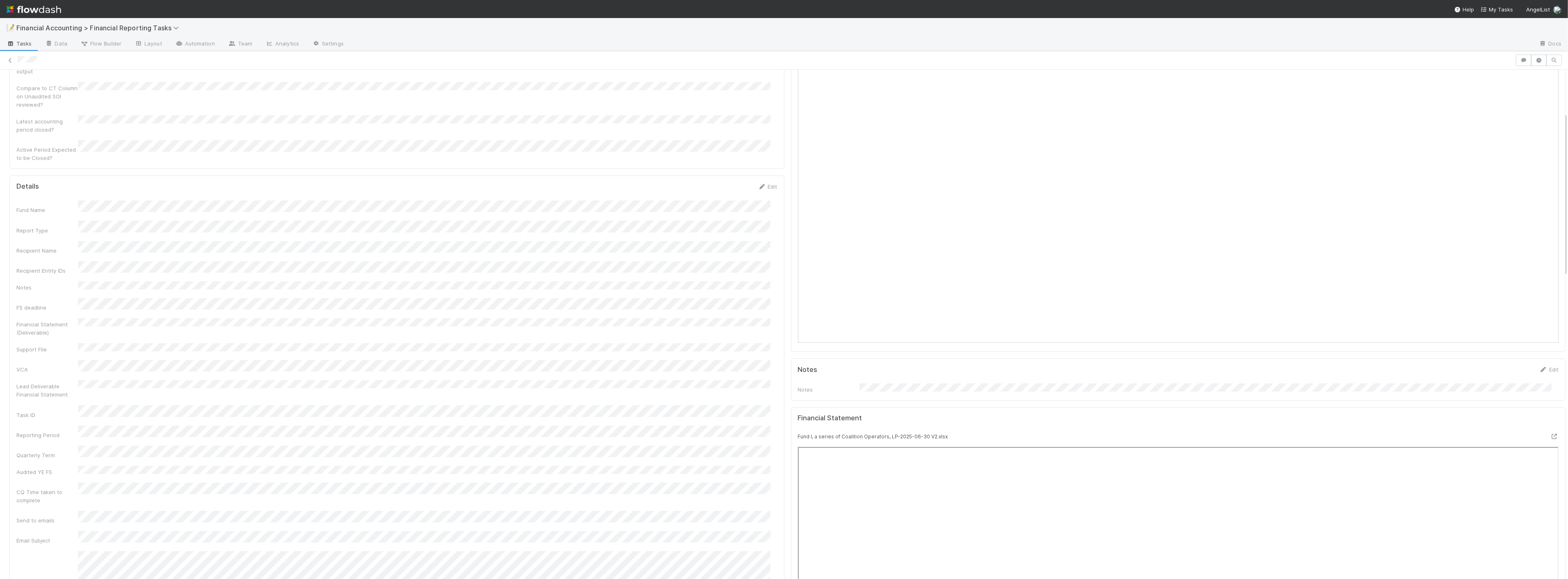
scroll to position [136, 0]
